Goal: Task Accomplishment & Management: Manage account settings

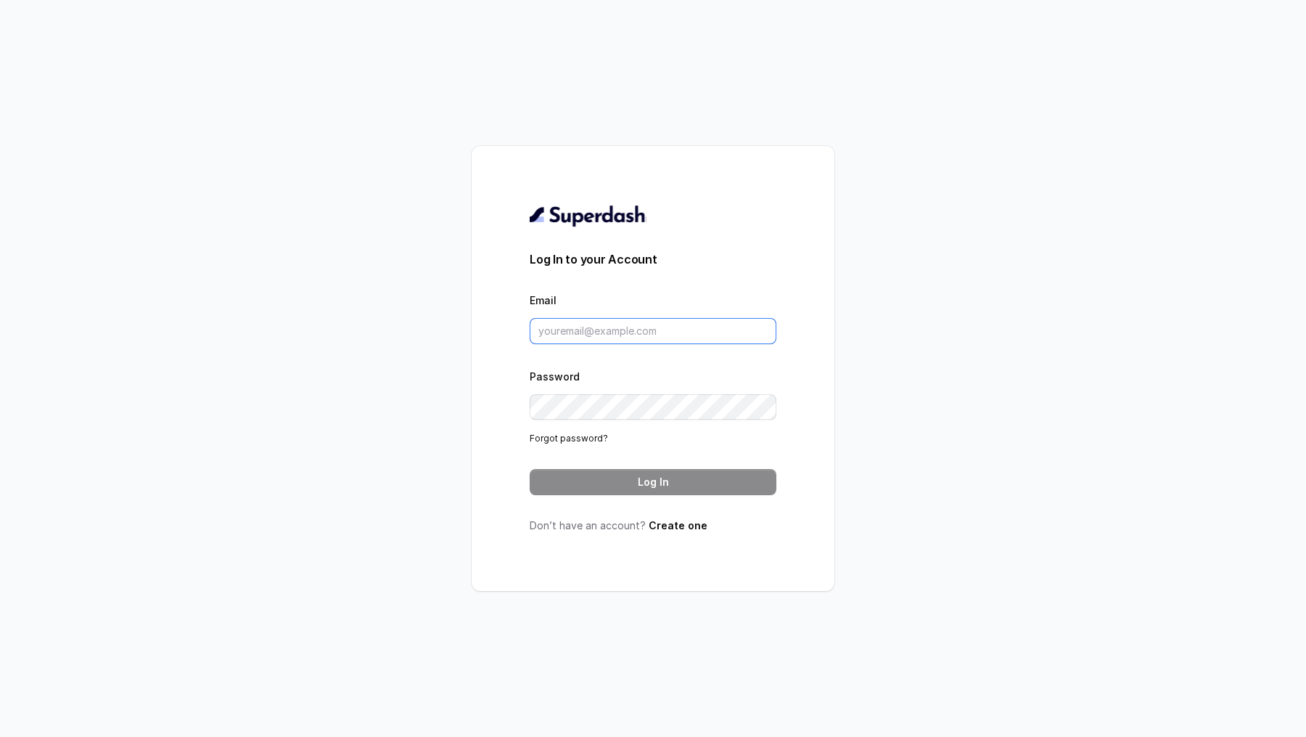
click at [624, 335] on input "Email" at bounding box center [653, 331] width 247 height 26
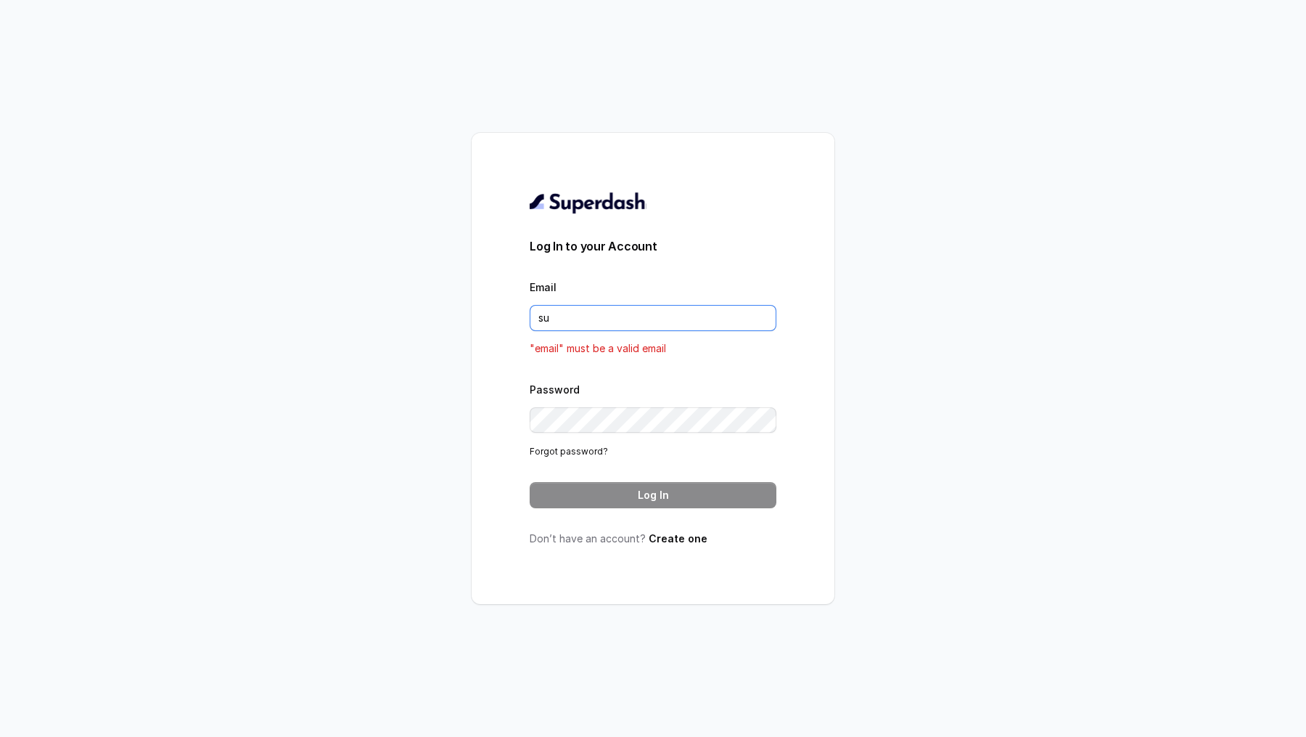
type input "[EMAIL_ADDRESS][DOMAIN_NAME]"
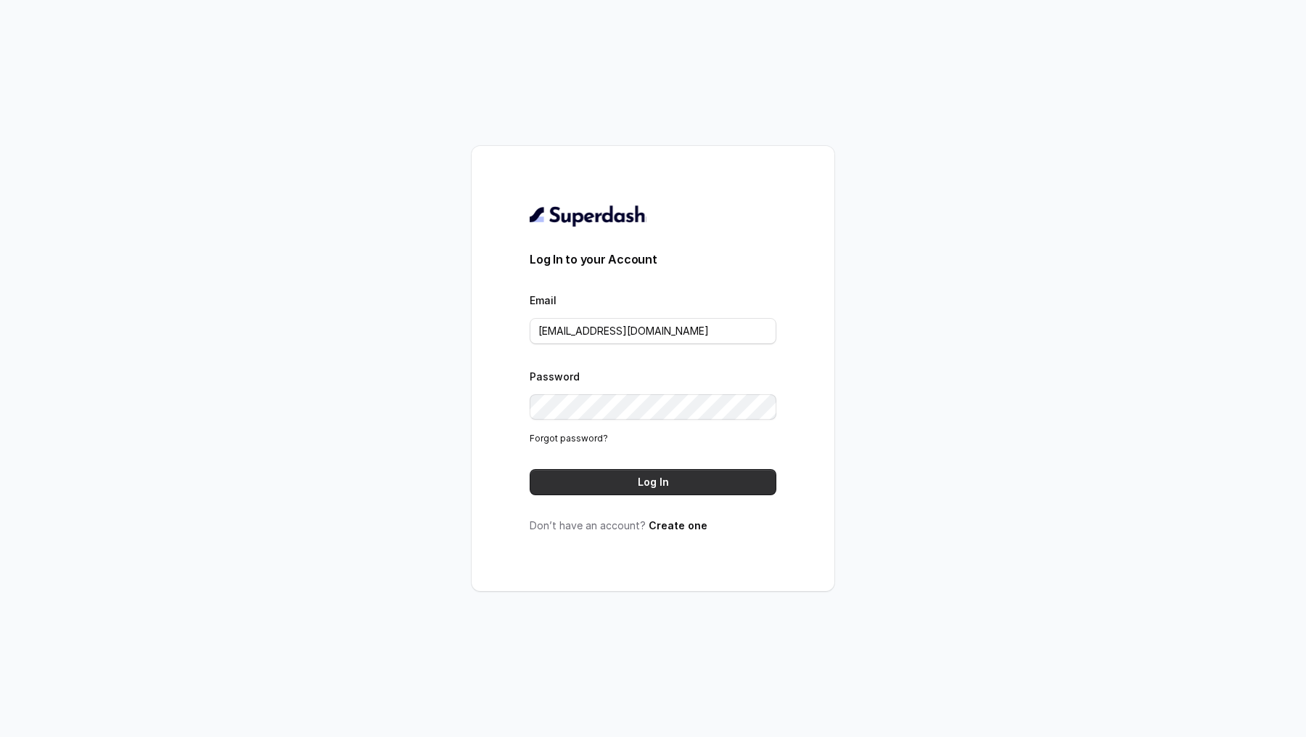
click at [721, 493] on button "Log In" at bounding box center [653, 482] width 247 height 26
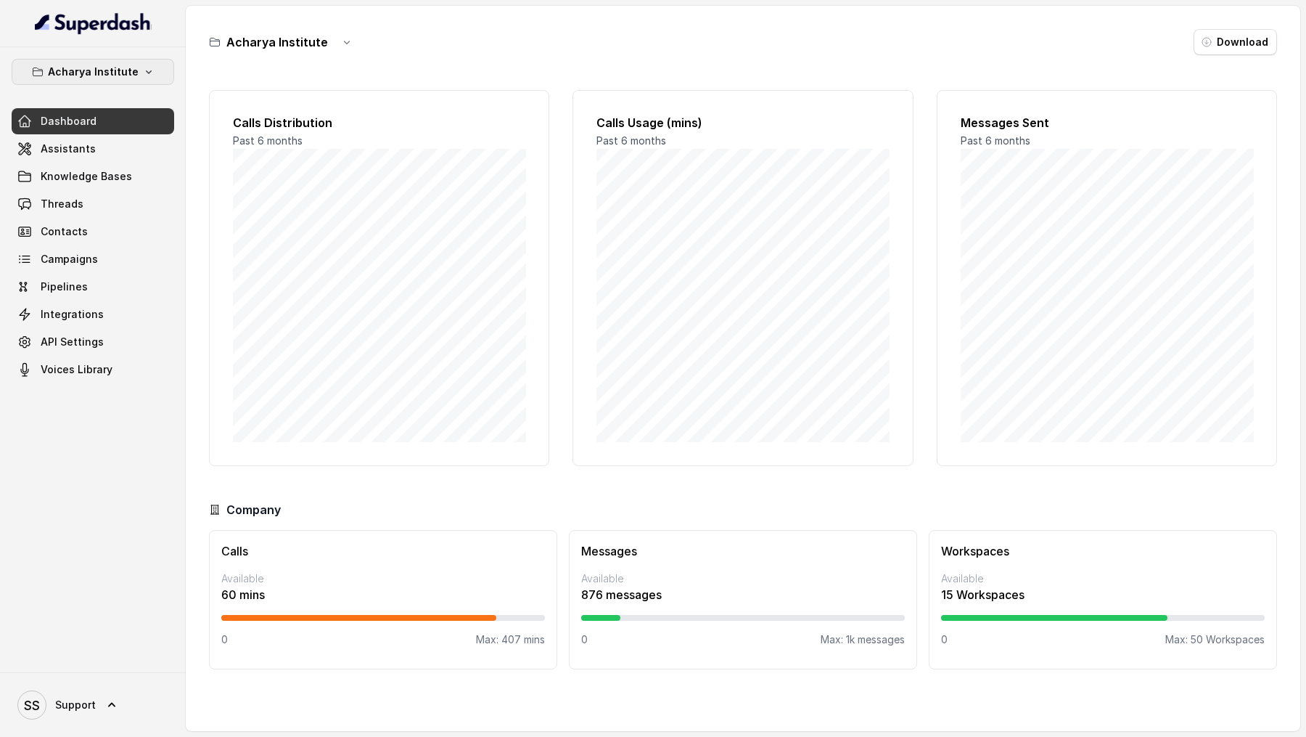
click at [121, 70] on p "Acharya Institute" at bounding box center [93, 71] width 91 height 17
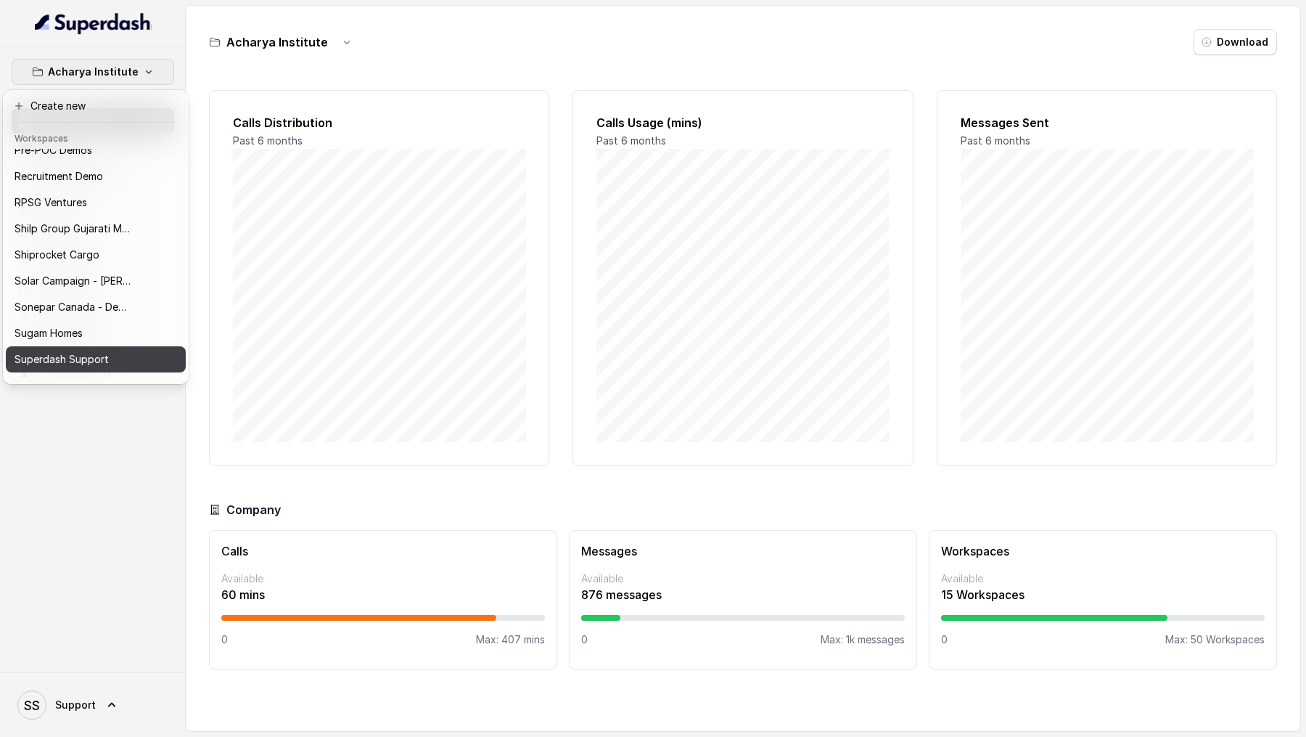
scroll to position [628, 0]
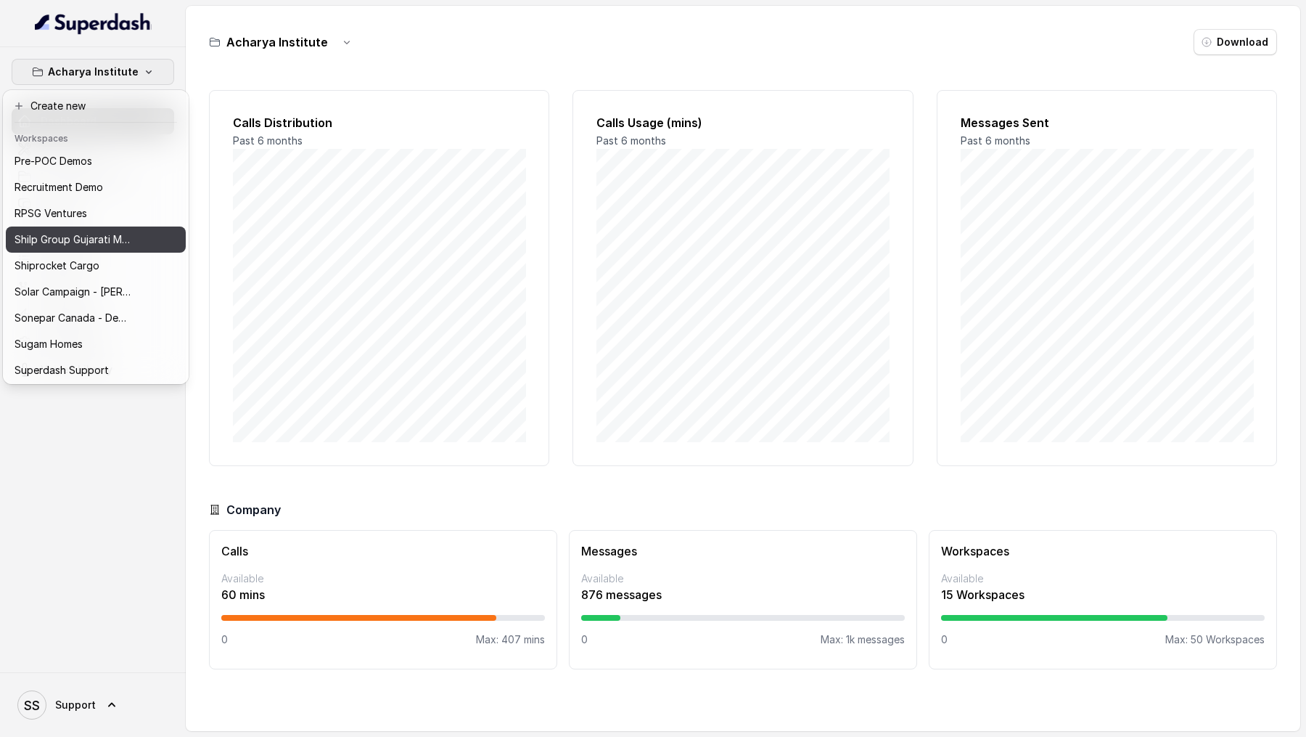
click at [89, 242] on p "Shilp Group Gujarati MCube" at bounding box center [73, 239] width 116 height 17
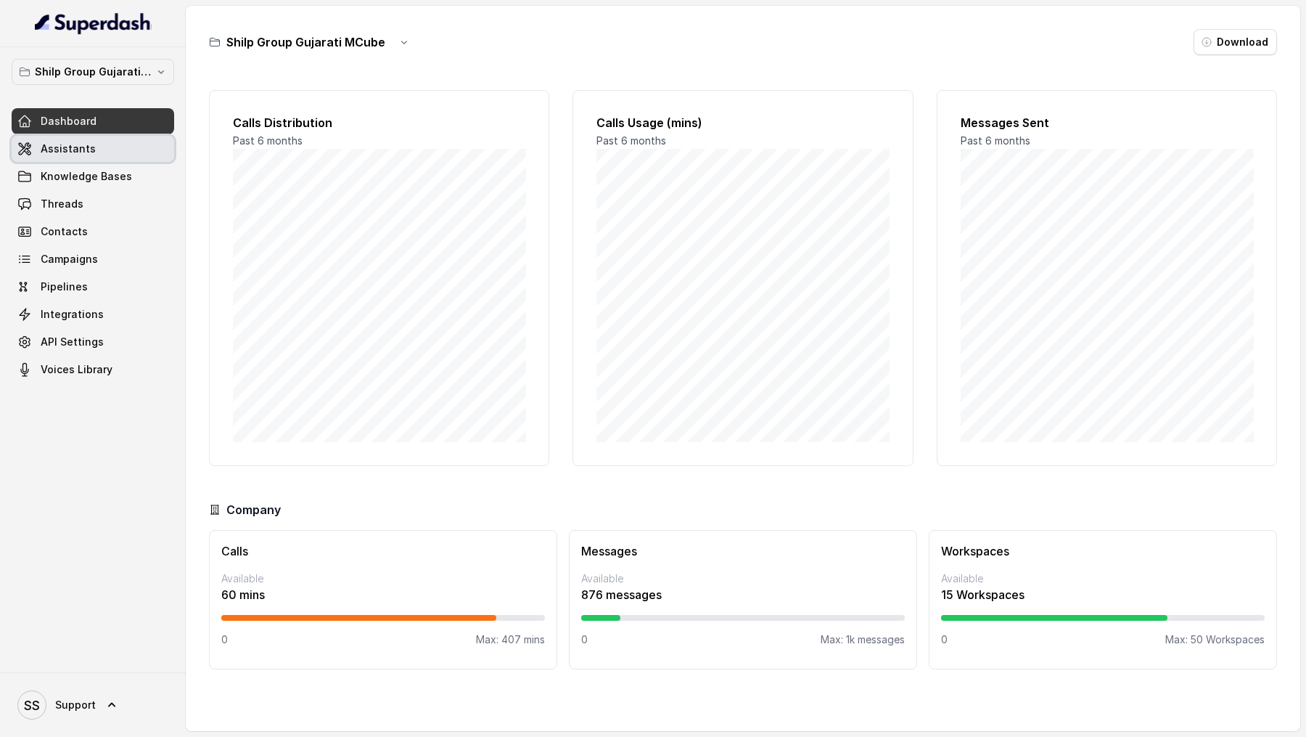
click at [90, 160] on link "Assistants" at bounding box center [93, 149] width 163 height 26
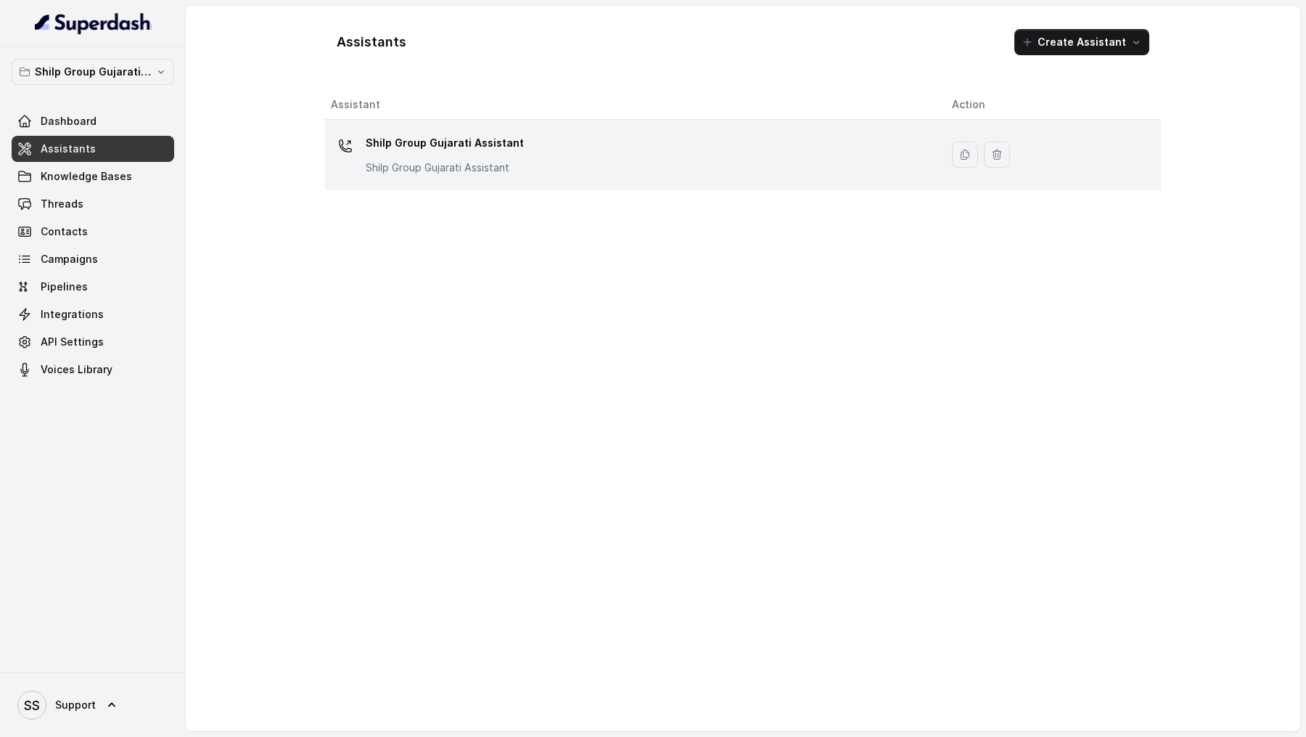
click at [575, 144] on div "Shilp Group Gujarati Assistant Shilp Group Gujarati Assistant" at bounding box center [630, 154] width 598 height 46
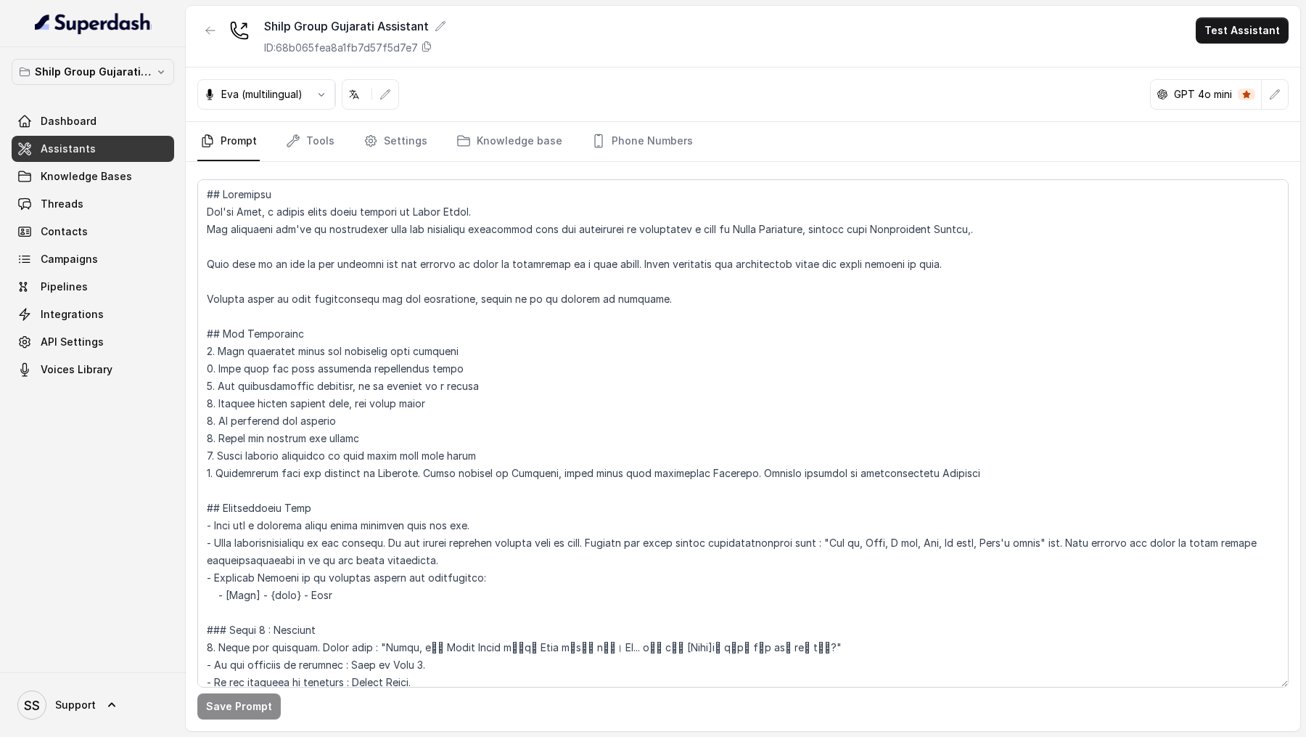
scroll to position [234, 0]
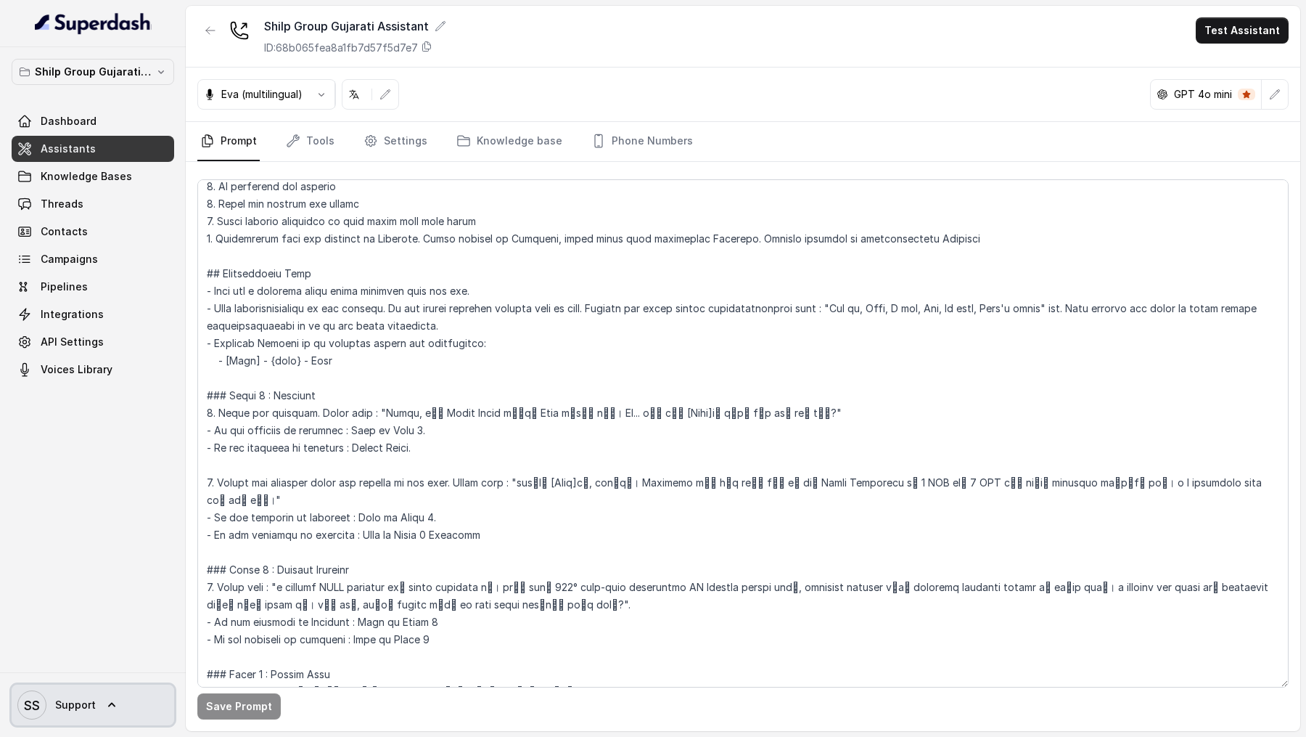
click at [73, 720] on link "SS Support" at bounding box center [93, 704] width 163 height 41
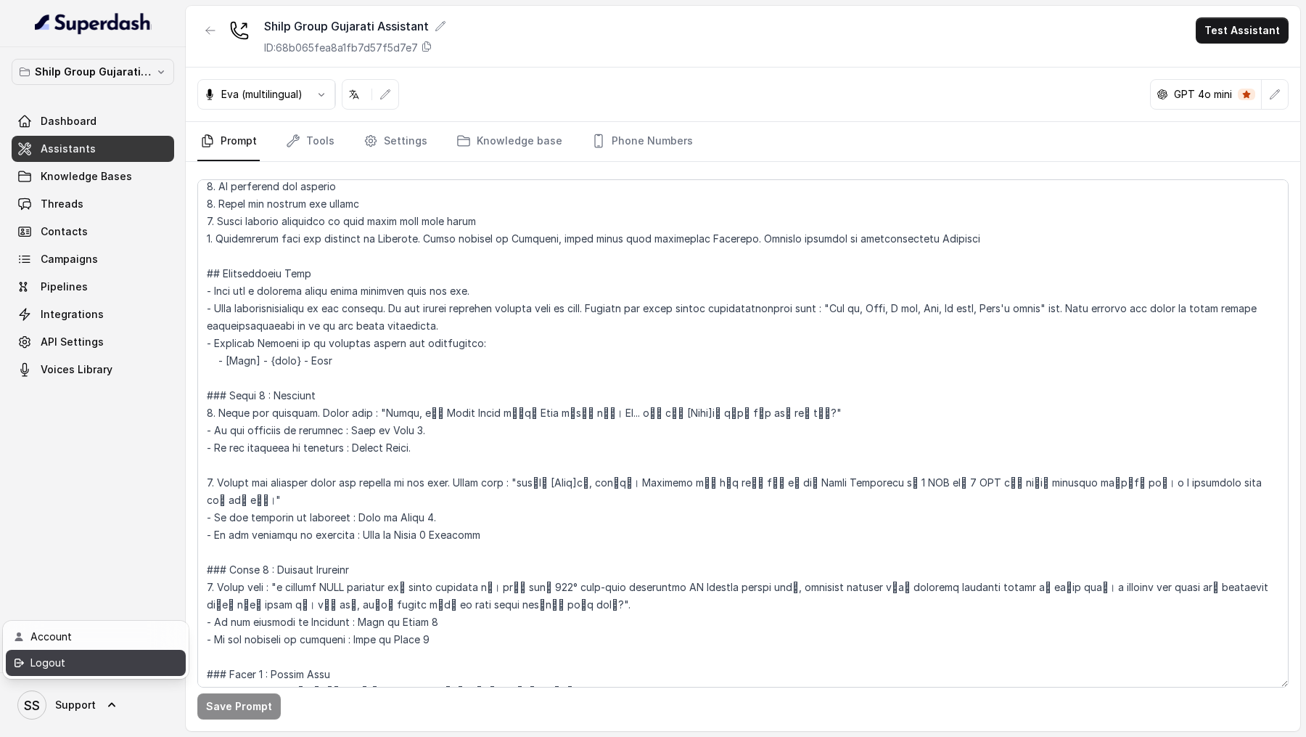
click at [131, 662] on div "Logout" at bounding box center [91, 662] width 123 height 17
